Goal: Transaction & Acquisition: Purchase product/service

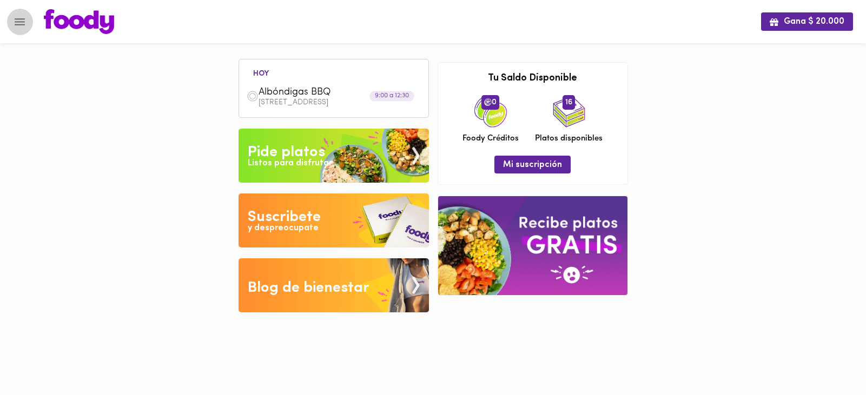
click at [22, 22] on icon "Menu" at bounding box center [20, 22] width 14 height 14
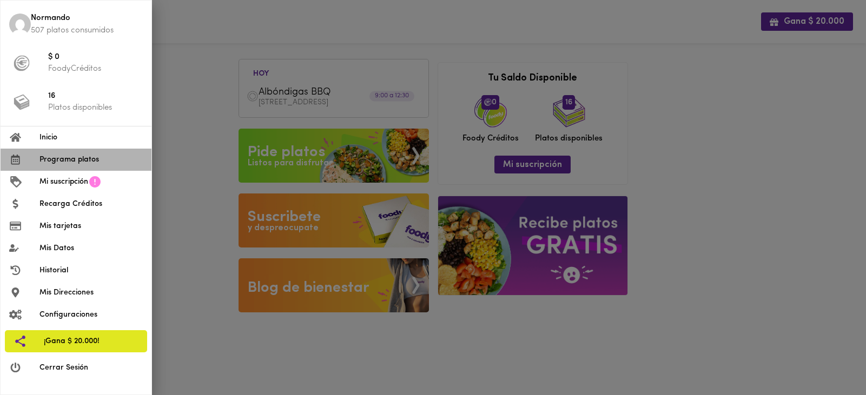
click at [61, 158] on span "Programa platos" at bounding box center [90, 159] width 103 height 11
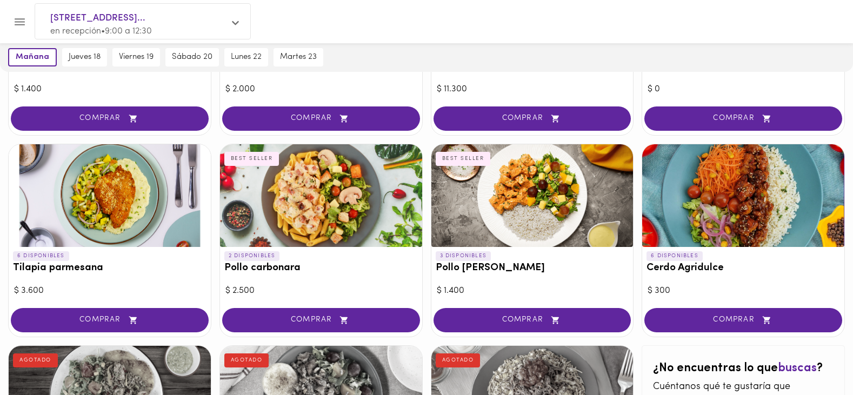
scroll to position [892, 0]
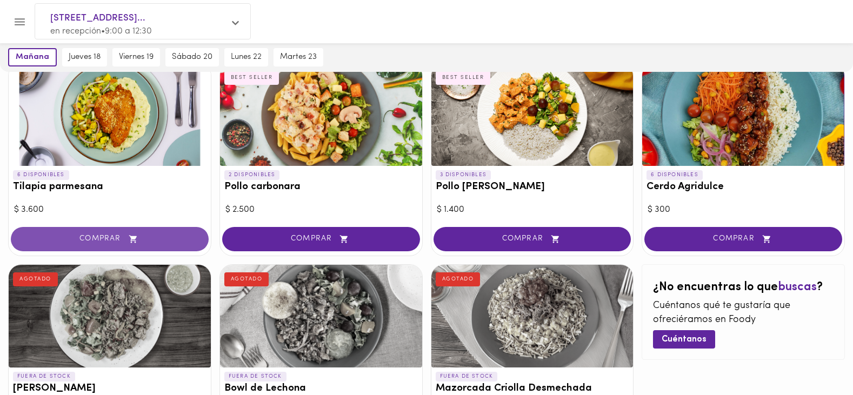
click at [73, 236] on span "COMPRAR" at bounding box center [109, 239] width 171 height 9
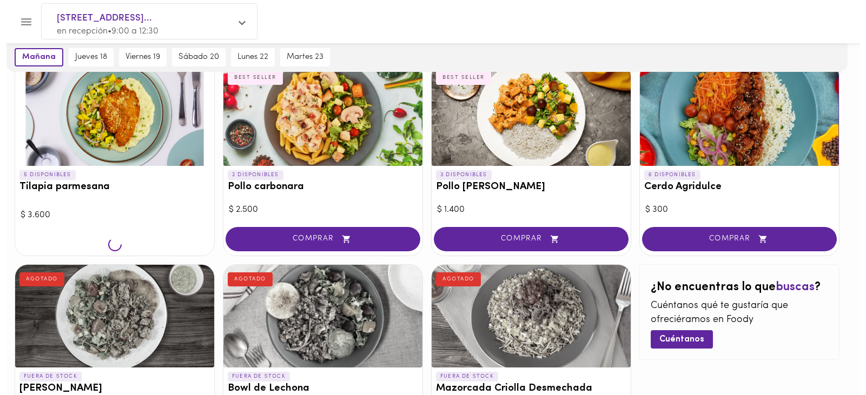
scroll to position [893, 0]
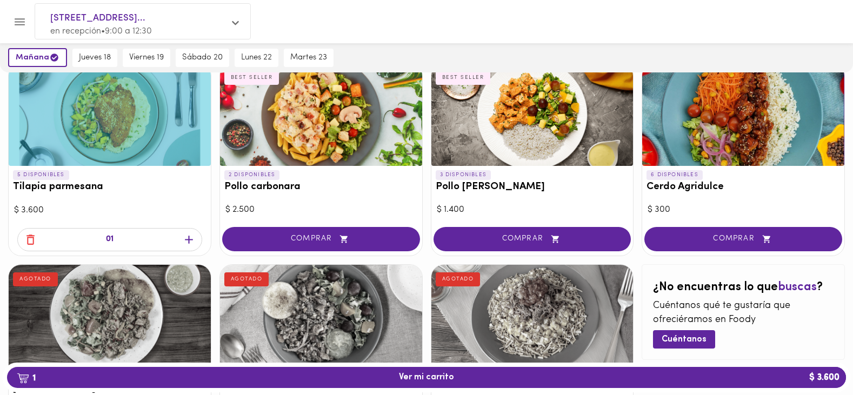
click at [109, 137] on div at bounding box center [110, 114] width 202 height 103
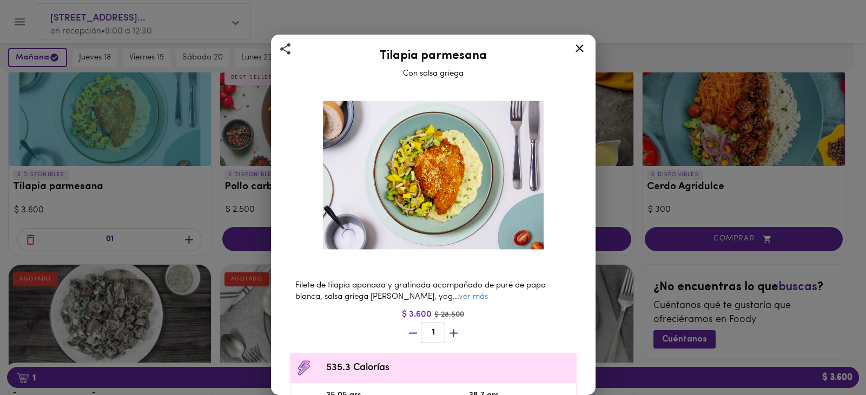
click at [580, 48] on icon at bounding box center [579, 48] width 8 height 8
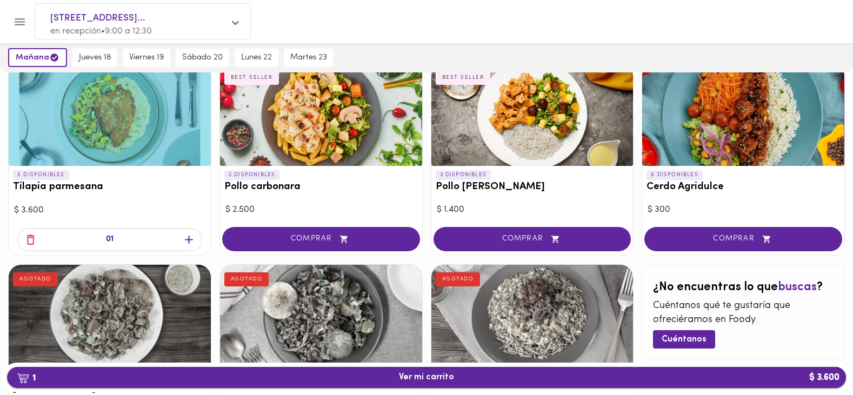
click at [428, 381] on span "1 Ver mi carrito $ 3.600" at bounding box center [426, 378] width 55 height 10
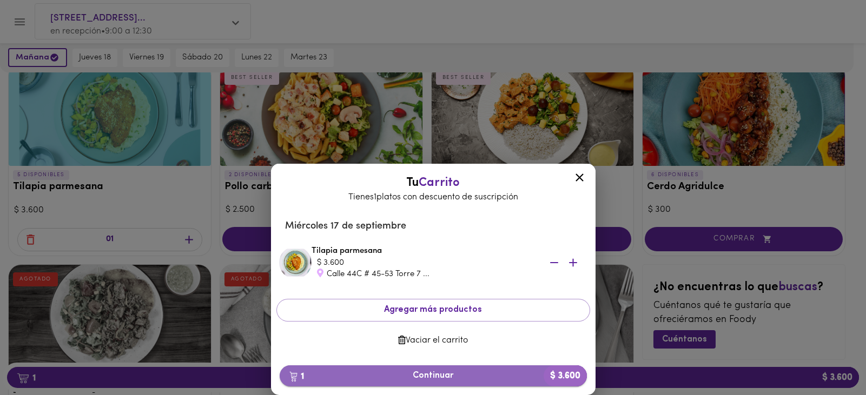
click at [428, 375] on span "1 Continuar $ 3.600" at bounding box center [433, 376] width 290 height 10
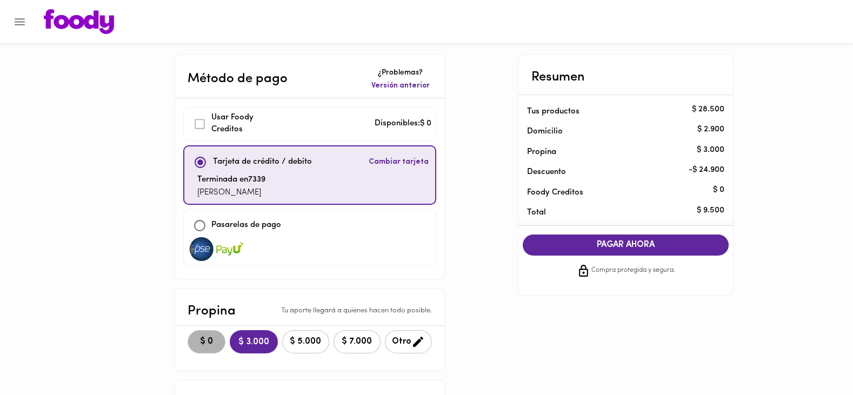
click at [206, 343] on span "$ 0" at bounding box center [207, 342] width 24 height 10
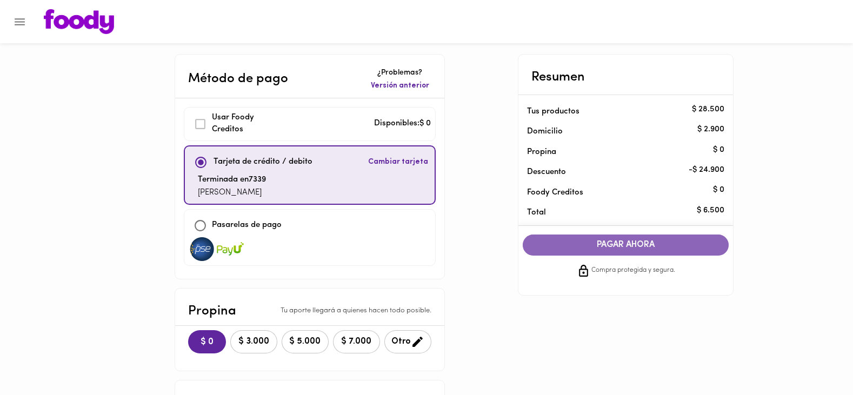
click at [614, 246] on span "PAGAR AHORA" at bounding box center [626, 245] width 185 height 10
